Goal: Find contact information: Find contact information

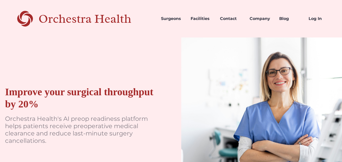
click at [257, 18] on link "Company" at bounding box center [261, 18] width 30 height 17
click at [8, 50] on div "Improve your surgical throughput by 20% Orchestra Health's AI preop readiness p…" at bounding box center [80, 118] width 161 height 161
click at [231, 16] on link "Contact" at bounding box center [231, 18] width 30 height 17
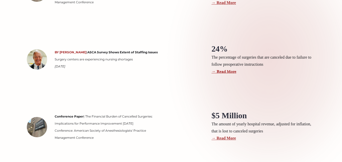
scroll to position [1354, 0]
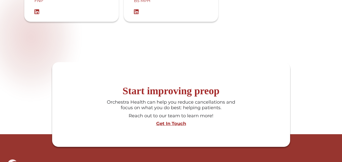
click at [0, 81] on section "Start improving preop Orchestra Health can help you reduce cancellations and fo…" at bounding box center [171, 104] width 342 height 85
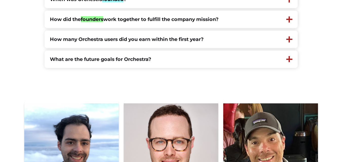
scroll to position [124, 0]
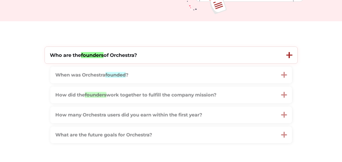
click at [118, 54] on strong "Who are the founders of Orchestra?" at bounding box center [93, 55] width 87 height 6
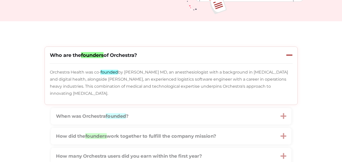
click at [118, 54] on strong "Who are the founders of Orchestra?" at bounding box center [93, 55] width 87 height 6
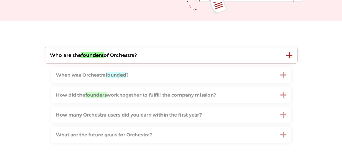
click at [118, 54] on strong "Who are the founders of Orchestra?" at bounding box center [93, 55] width 87 height 6
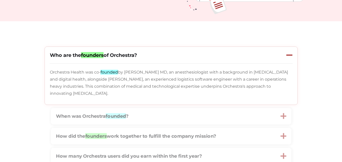
click at [117, 49] on div "Who are the founders of Orchestra?" at bounding box center [163, 55] width 237 height 17
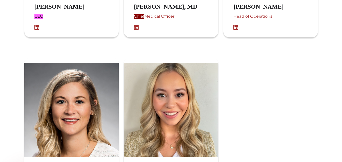
scroll to position [326, 0]
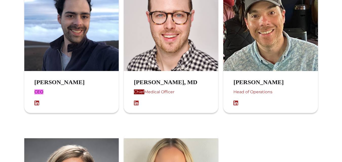
click at [0, 66] on body "Orchestra Health Surgeons Facilities Contact Company Blog Log In About Us Orche…" at bounding box center [171, 95] width 342 height 843
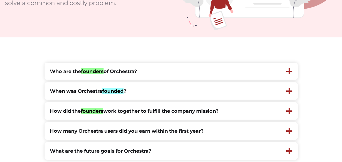
scroll to position [329, 0]
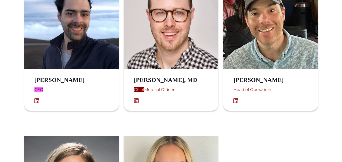
click at [86, 59] on img at bounding box center [71, 21] width 95 height 95
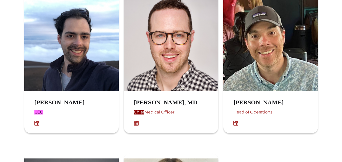
scroll to position [303, 0]
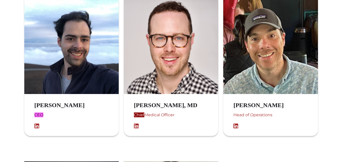
click at [141, 105] on h3 "Stuart Solomon, MD" at bounding box center [171, 105] width 74 height 7
drag, startPoint x: 141, startPoint y: 105, endPoint x: 164, endPoint y: 105, distance: 22.8
click at [164, 105] on h3 "Stuart Solomon, MD" at bounding box center [171, 105] width 74 height 7
copy h3 "Stuart Solomon"
click at [148, 116] on div "Chief Medical Officer" at bounding box center [171, 118] width 74 height 12
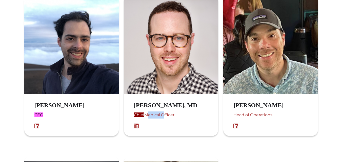
click at [148, 116] on div "Chief Medical Officer" at bounding box center [171, 118] width 74 height 12
copy div "Chief Medical Officer"
click at [0, 102] on body "Orchestra Health Surgeons Facilities Contact Company Blog Log In About Us Orche…" at bounding box center [171, 118] width 342 height 843
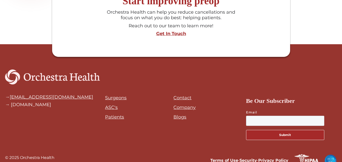
scroll to position [681, 0]
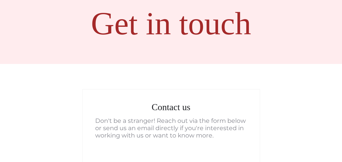
scroll to position [101, 0]
